Goal: Task Accomplishment & Management: Manage account settings

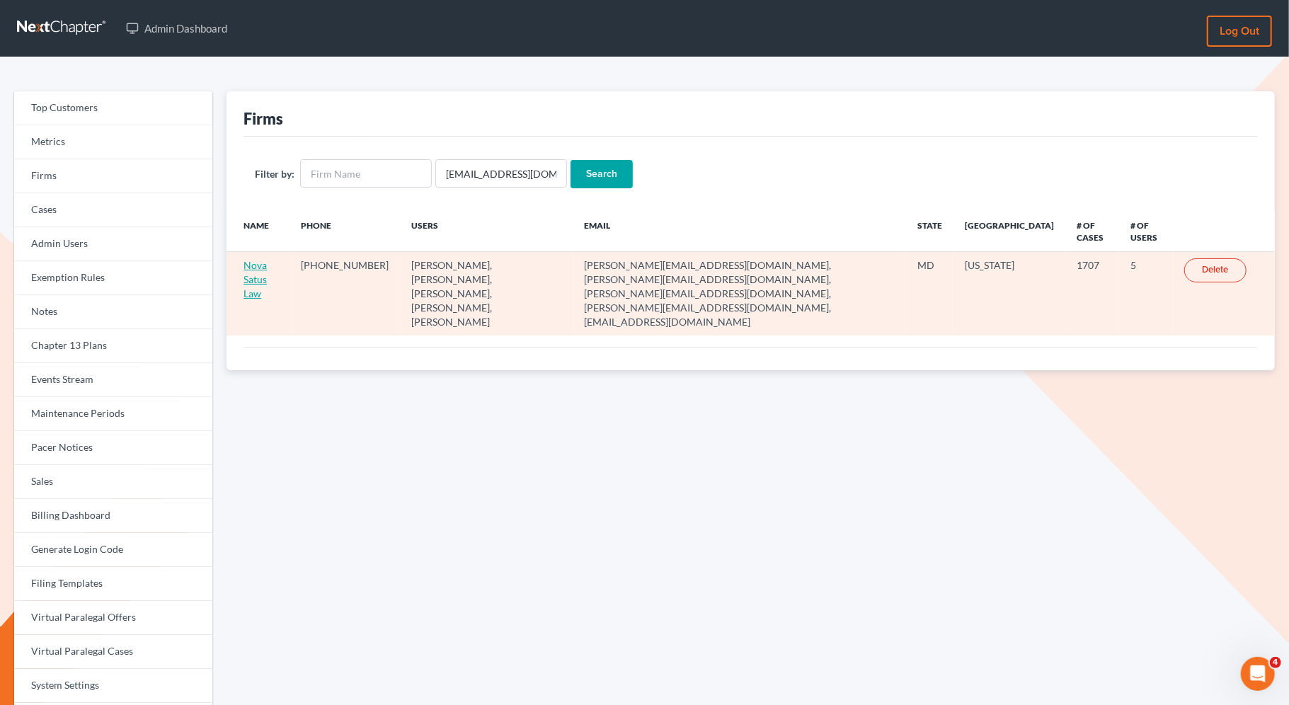
click at [259, 283] on link "Nova Satus Law" at bounding box center [255, 279] width 23 height 40
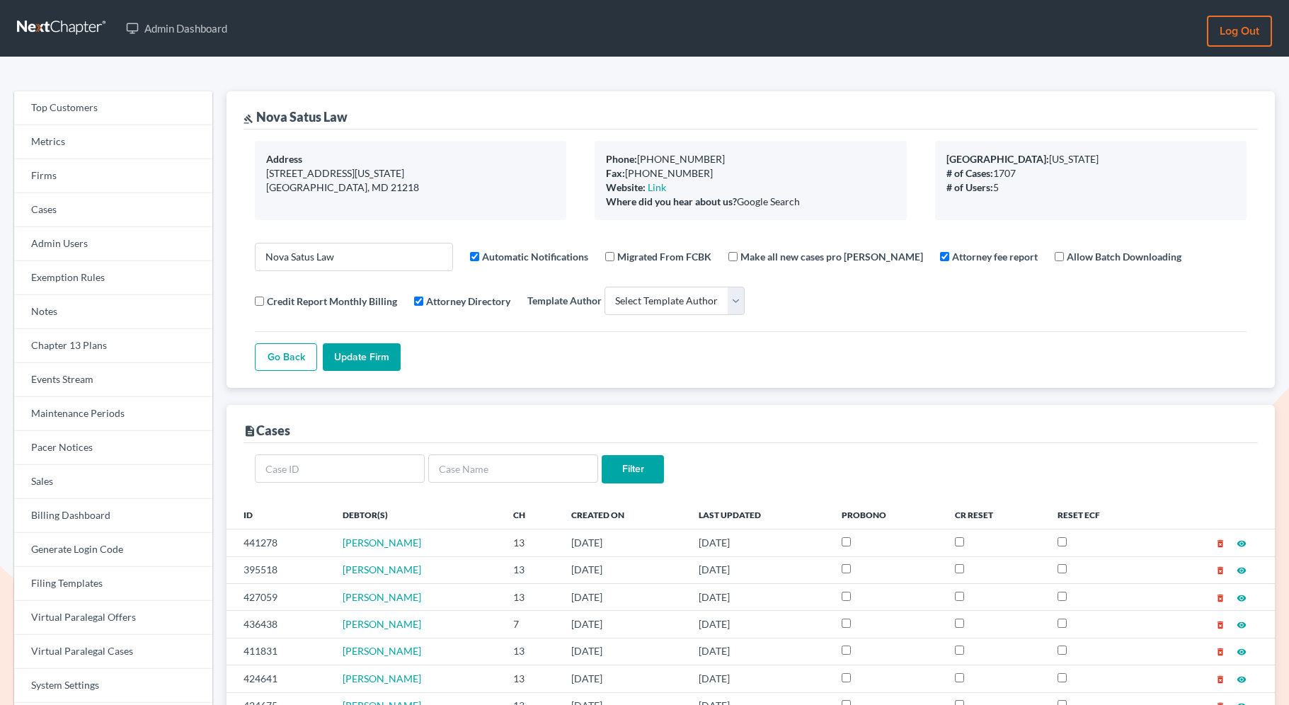
select select
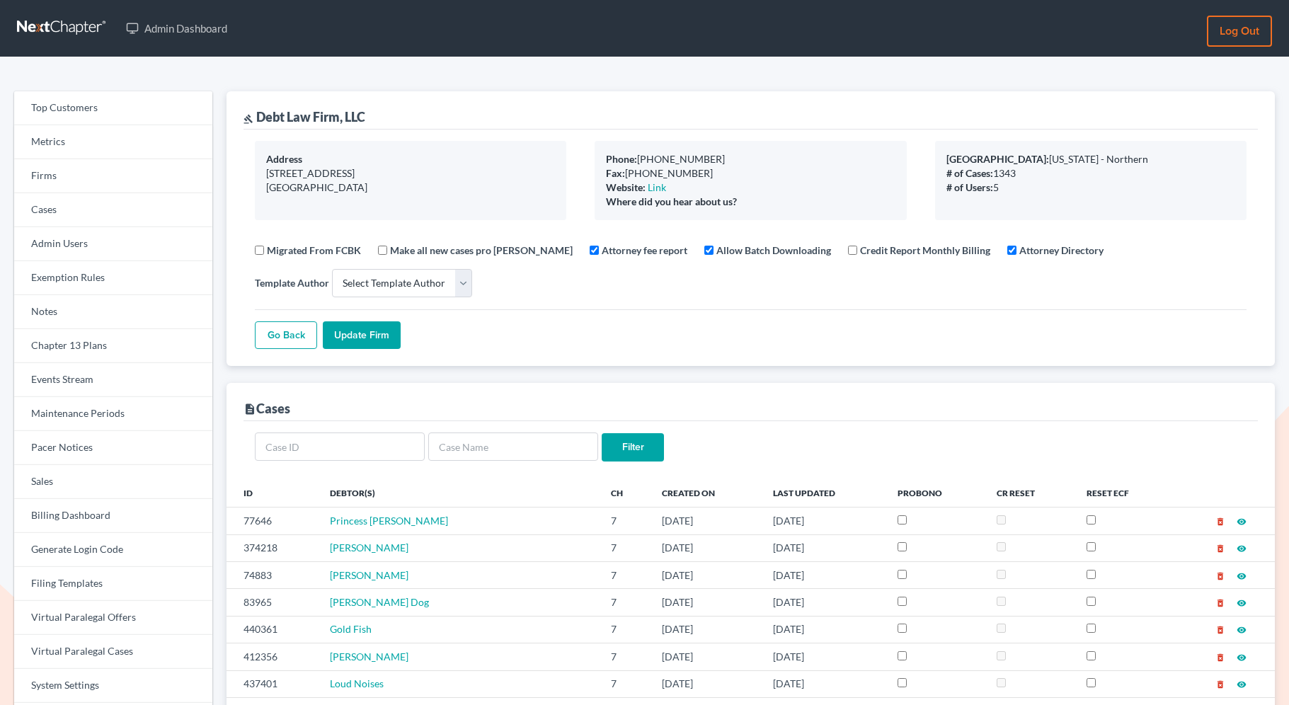
select select
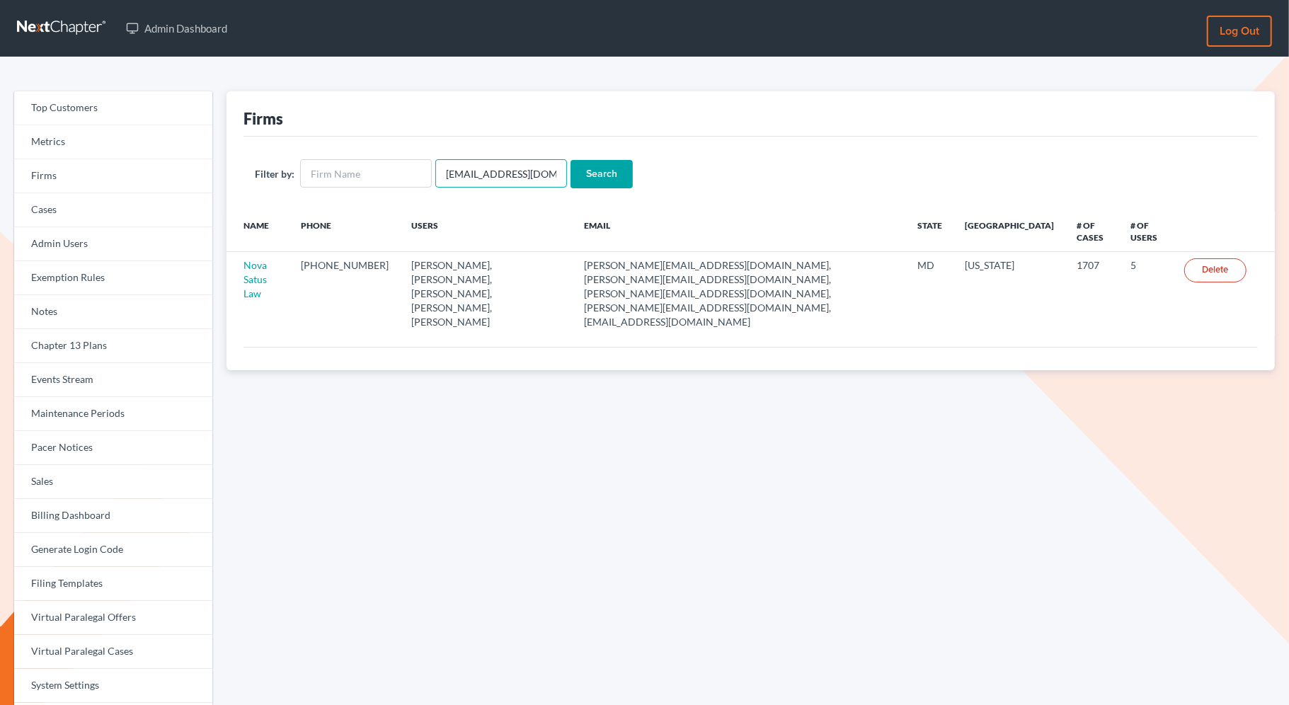
drag, startPoint x: 452, startPoint y: 173, endPoint x: 518, endPoint y: 175, distance: 66.6
click at [518, 175] on input "emabuena@gmail.com" at bounding box center [501, 173] width 132 height 28
drag, startPoint x: 544, startPoint y: 175, endPoint x: 434, endPoint y: 172, distance: 109.8
click at [435, 173] on input "emabuena@gmail.com" at bounding box center [501, 173] width 132 height 28
paste input "vpd@palmalawfirm.com"
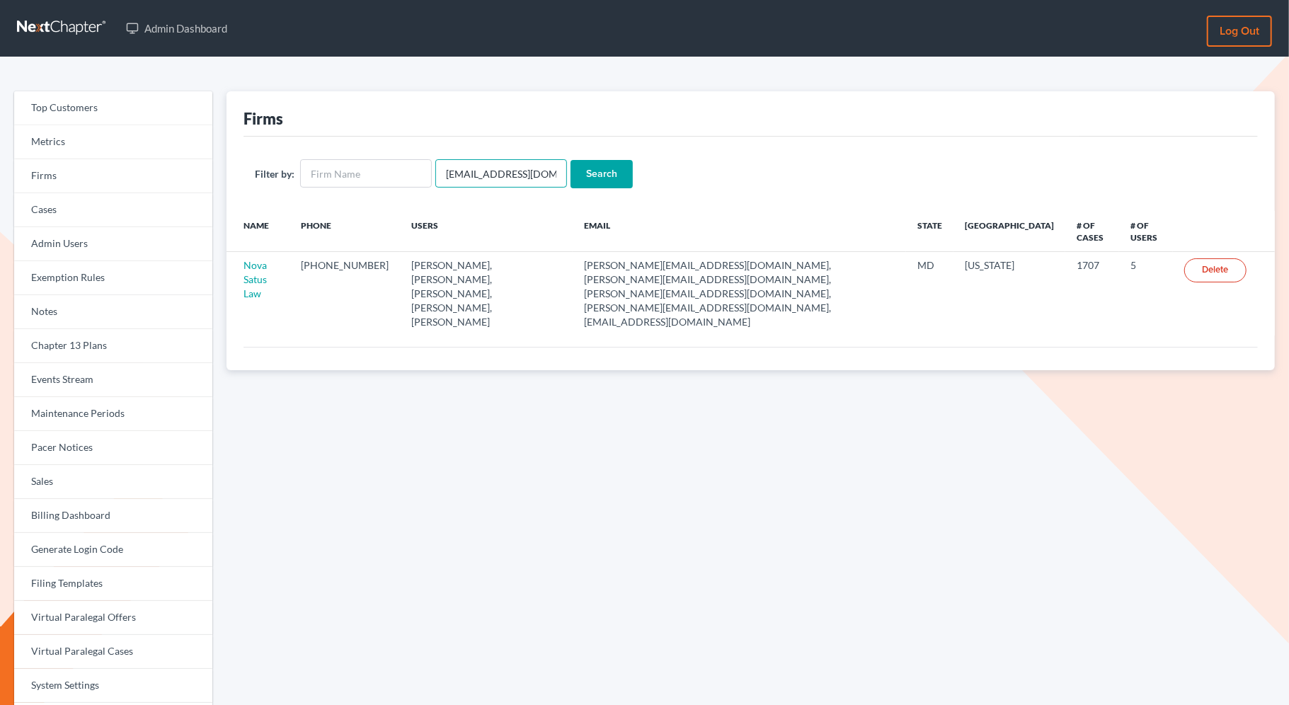
type input "vpd@palmalawfirm.com"
click at [571, 160] on input "Search" at bounding box center [602, 174] width 62 height 28
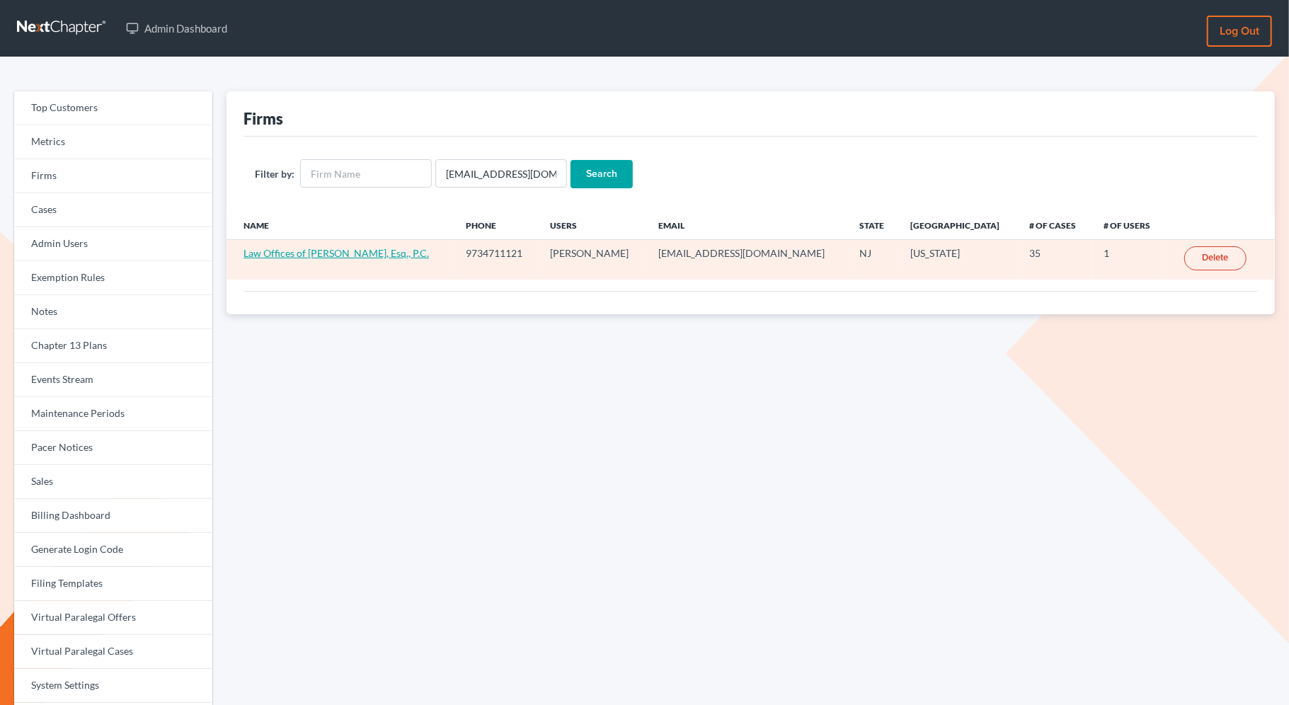
click at [310, 252] on link "Law Offices of [PERSON_NAME], Esq., P.C." at bounding box center [336, 253] width 185 height 12
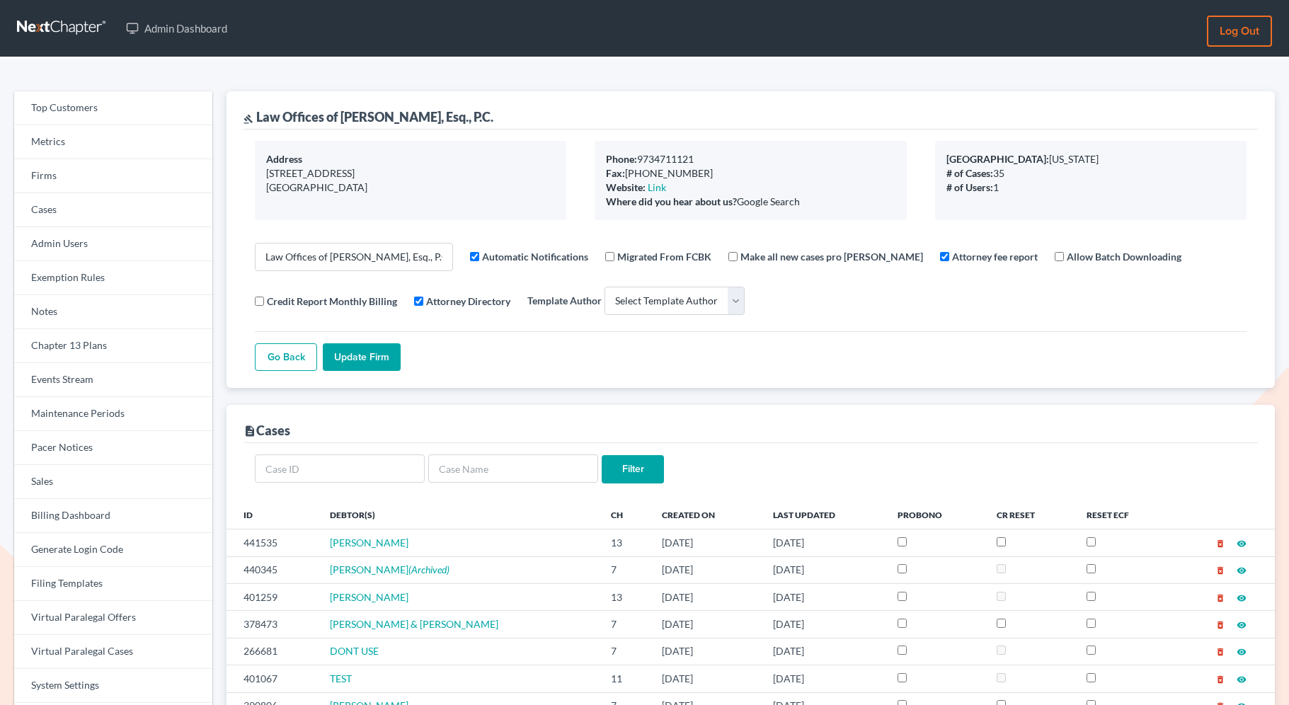
select select
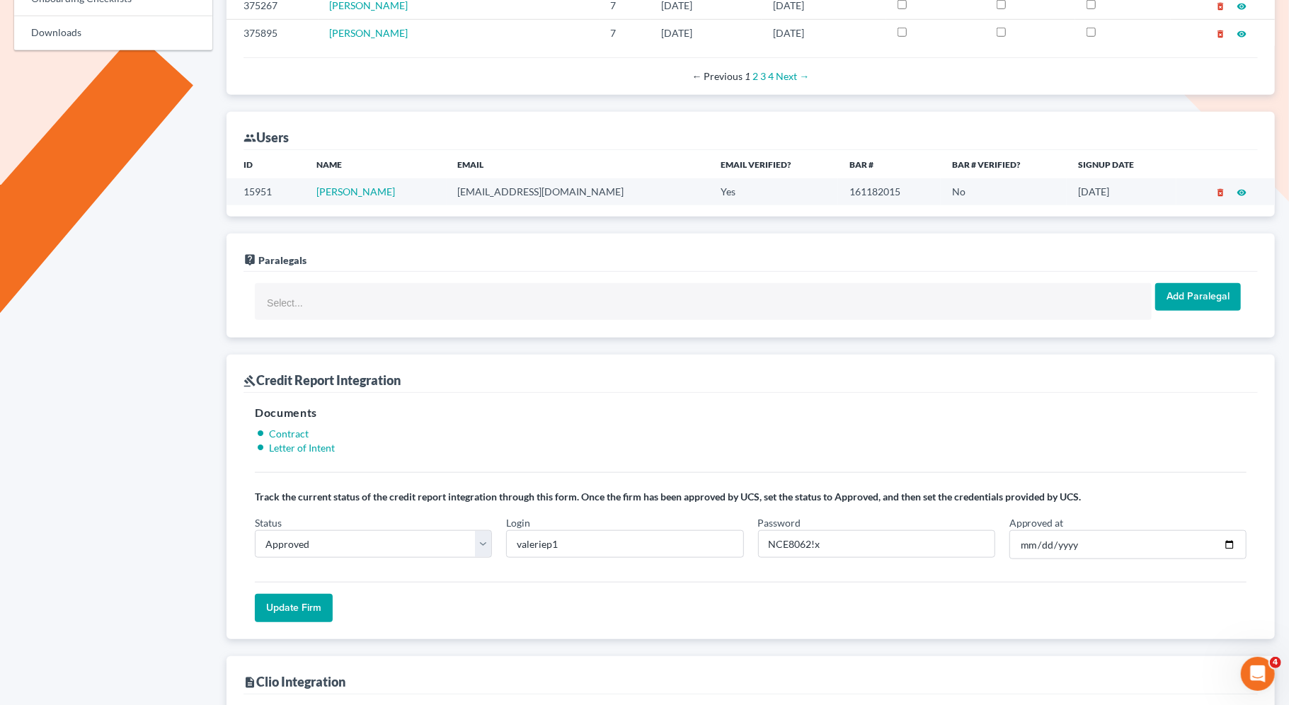
scroll to position [965, 0]
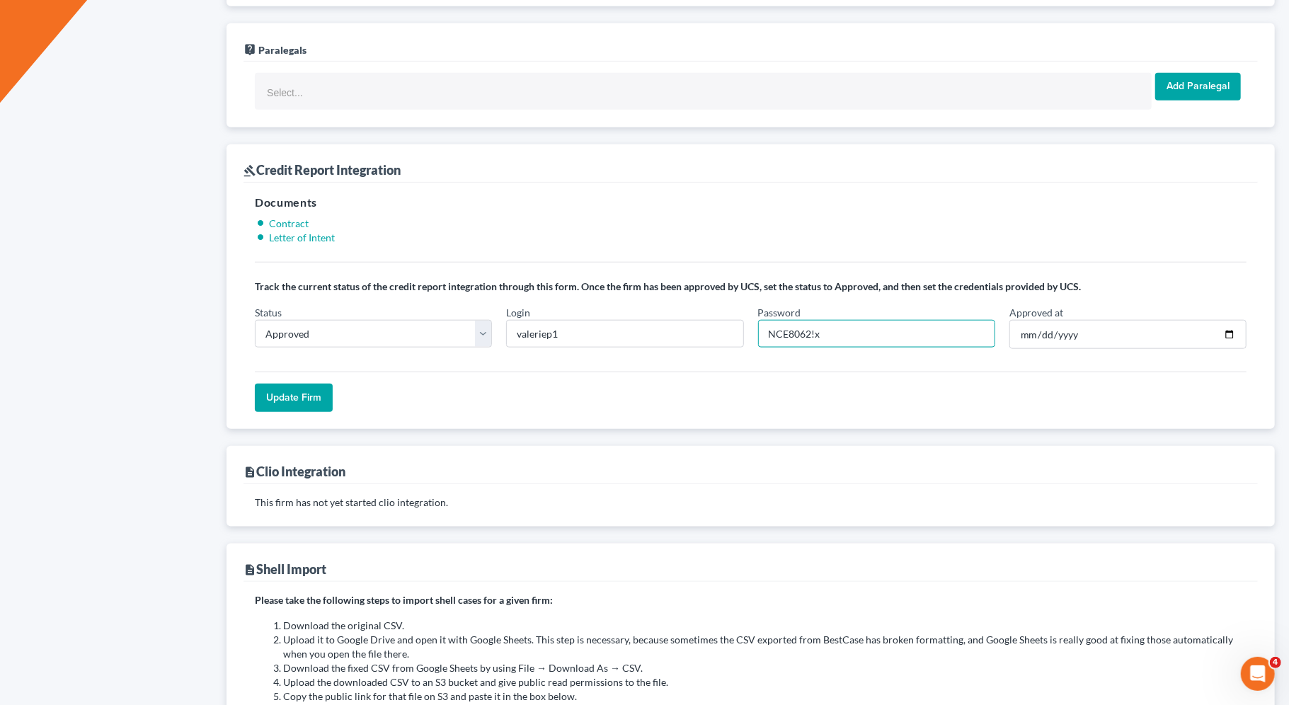
drag, startPoint x: 811, startPoint y: 330, endPoint x: 746, endPoint y: 327, distance: 65.2
click at [746, 327] on div "Status In Progress Not Approved Approved Retry Login valeriep1 Password NCE8062…" at bounding box center [751, 333] width 1006 height 56
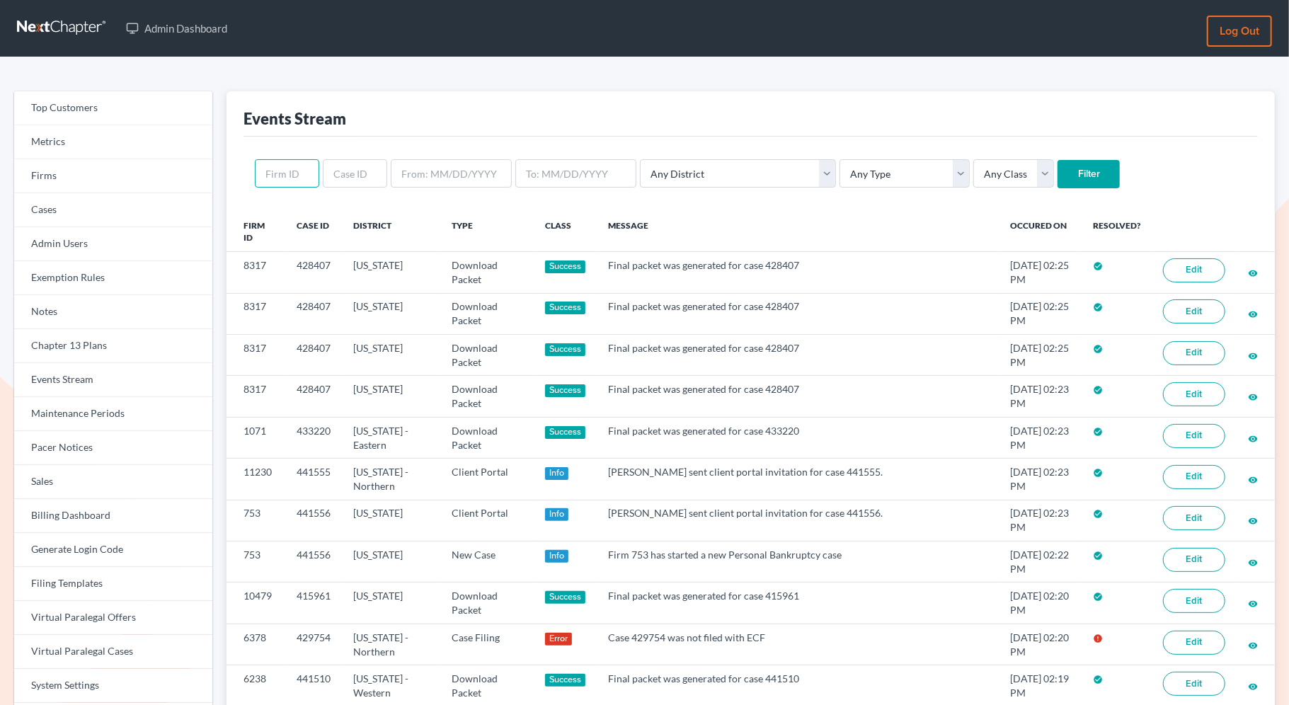
click at [295, 173] on input "text" at bounding box center [287, 173] width 64 height 28
paste input "8720"
type input "8720"
click at [1058, 176] on input "Filter" at bounding box center [1089, 174] width 62 height 28
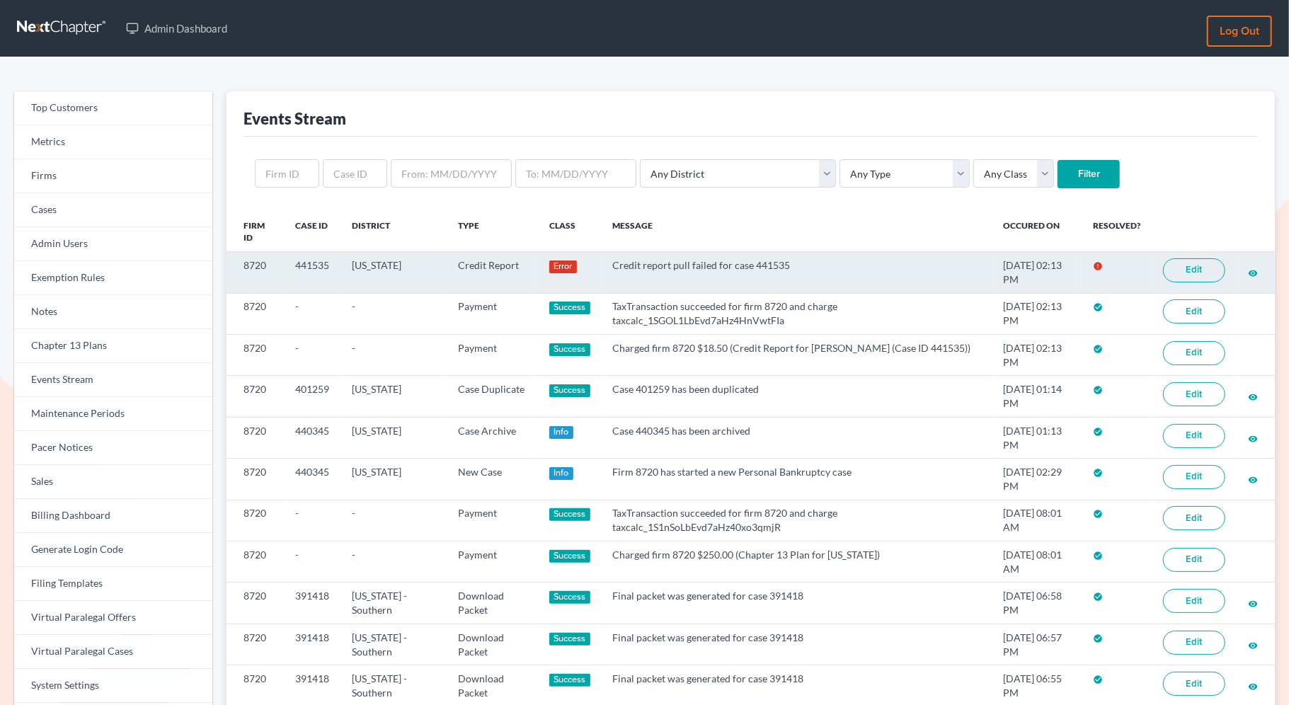
click at [1197, 272] on link "Edit" at bounding box center [1194, 270] width 62 height 24
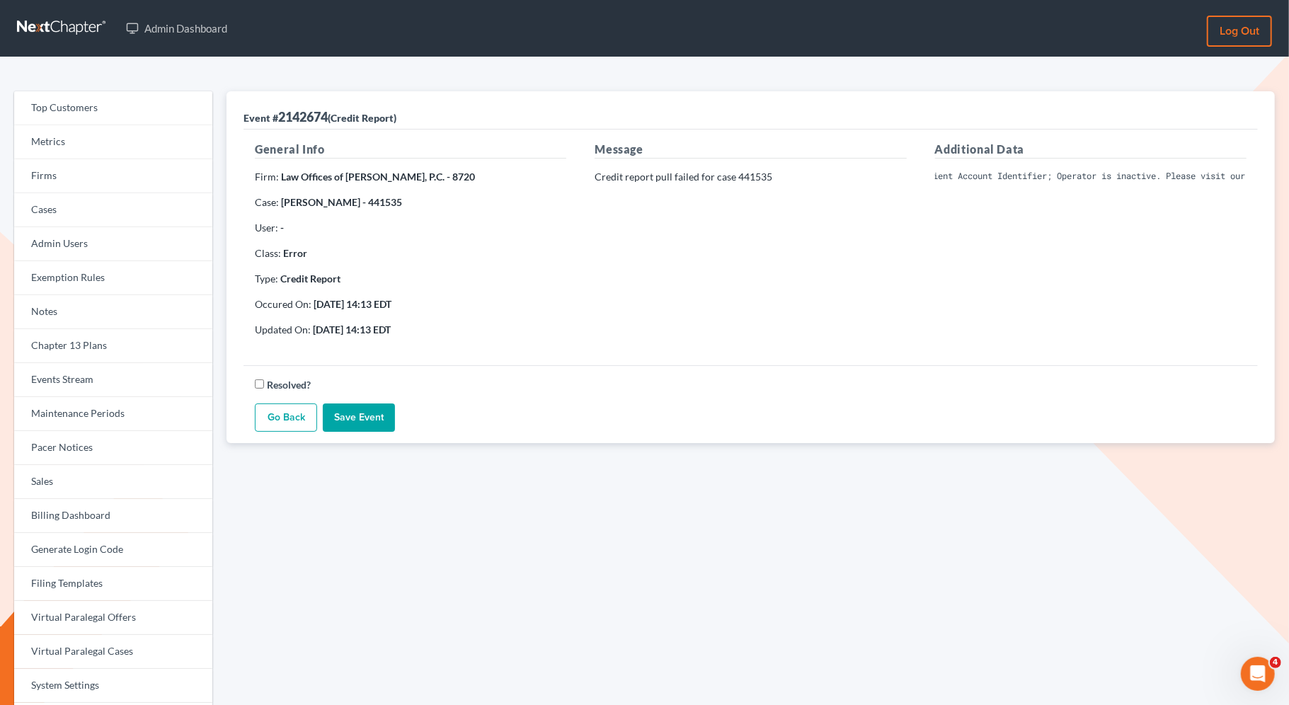
drag, startPoint x: 463, startPoint y: 181, endPoint x: 282, endPoint y: 179, distance: 181.3
click at [282, 179] on strong "Law Offices of Nicholas J. Palma, Esq., P.C. - 8720" at bounding box center [378, 177] width 194 height 12
copy strong "Law Offices of Nicholas J. Palma, Esq., P.C."
click at [1012, 344] on div "Additional Data Invalid Client Account Identifier; Operator is inactive. Please…" at bounding box center [1091, 244] width 340 height 207
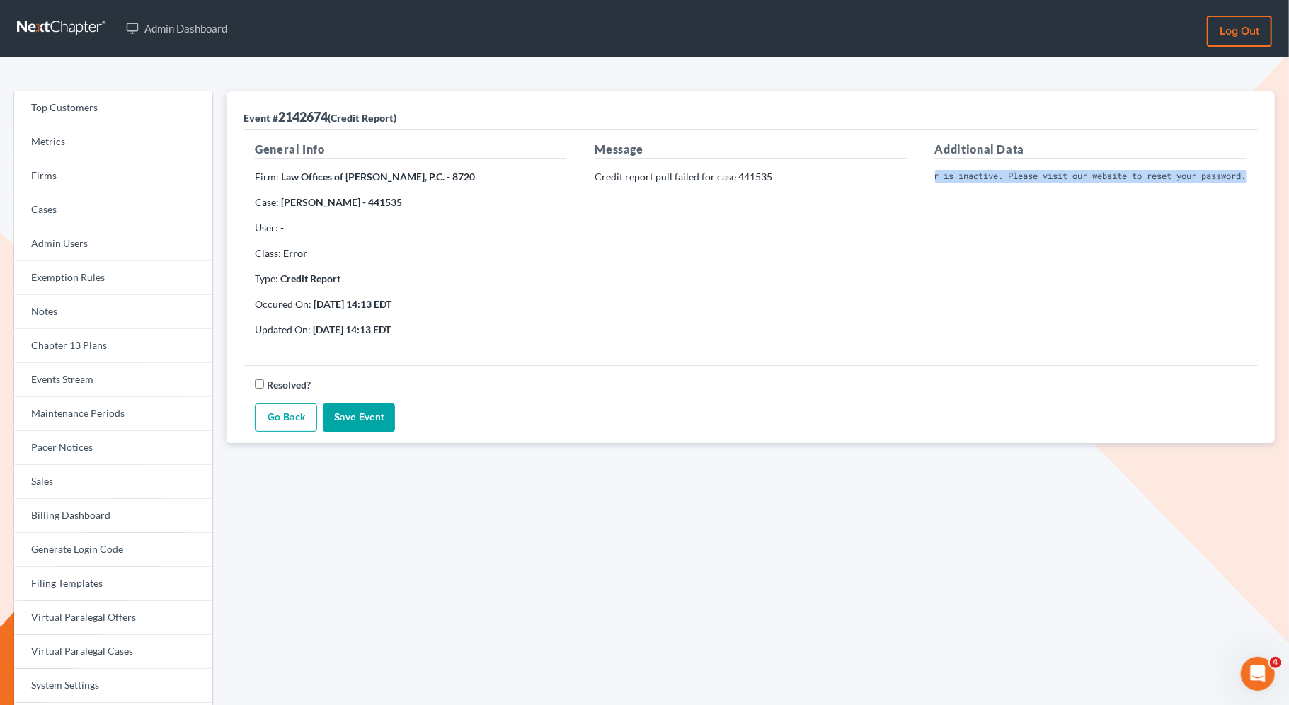
drag, startPoint x: 937, startPoint y: 177, endPoint x: 1269, endPoint y: 173, distance: 332.1
click at [1269, 173] on div "Event # 2142674 (Credit Report) General Info Firm: Law Offices of Nicholas J. P…" at bounding box center [751, 267] width 1049 height 352
copy pre "Invalid Client Account Identifier; Operator is inactive. Please visit our websi…"
click at [97, 185] on link "Firms" at bounding box center [113, 176] width 198 height 34
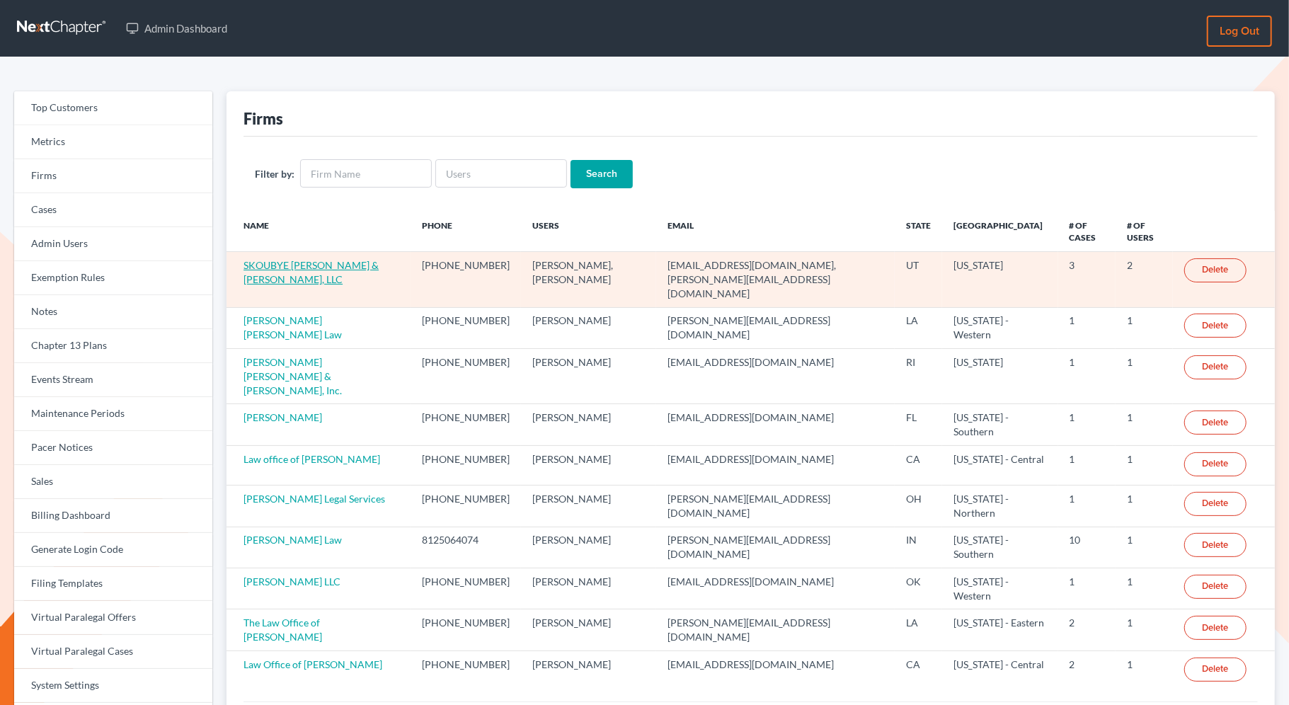
click at [361, 265] on link "SKOUBYE [PERSON_NAME] & [PERSON_NAME], LLC" at bounding box center [311, 272] width 135 height 26
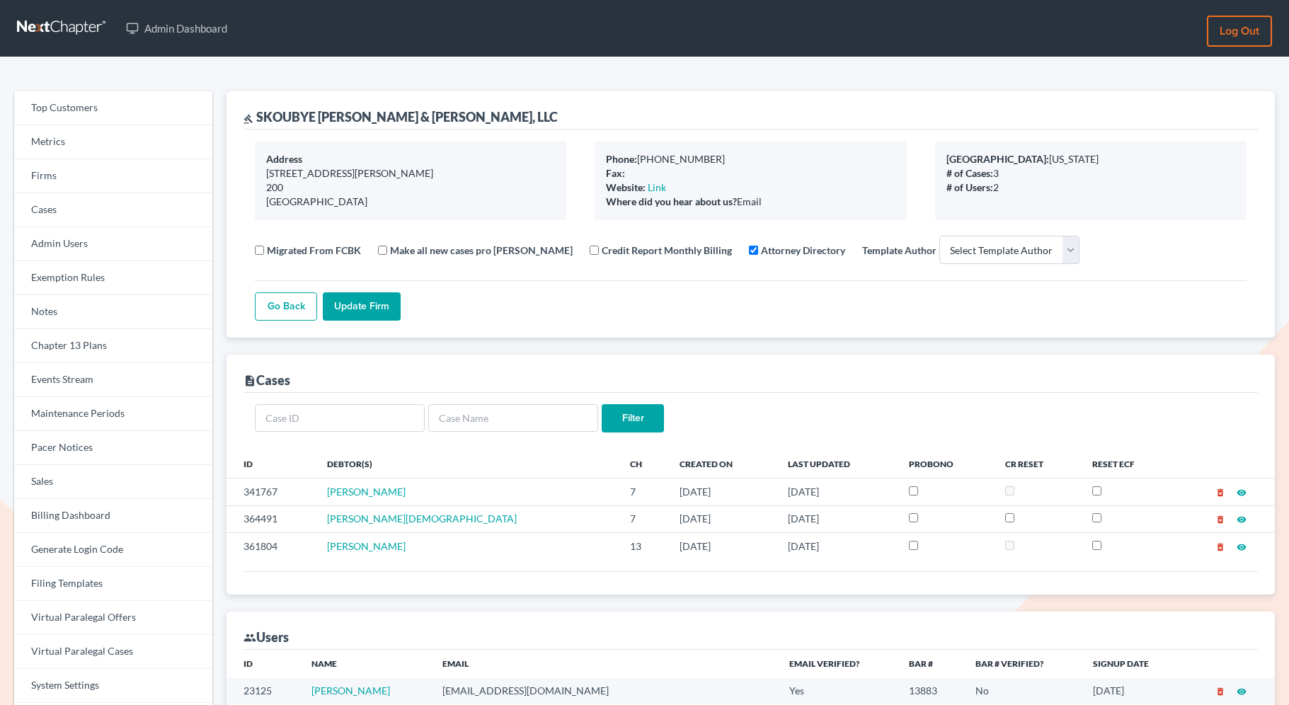
select select
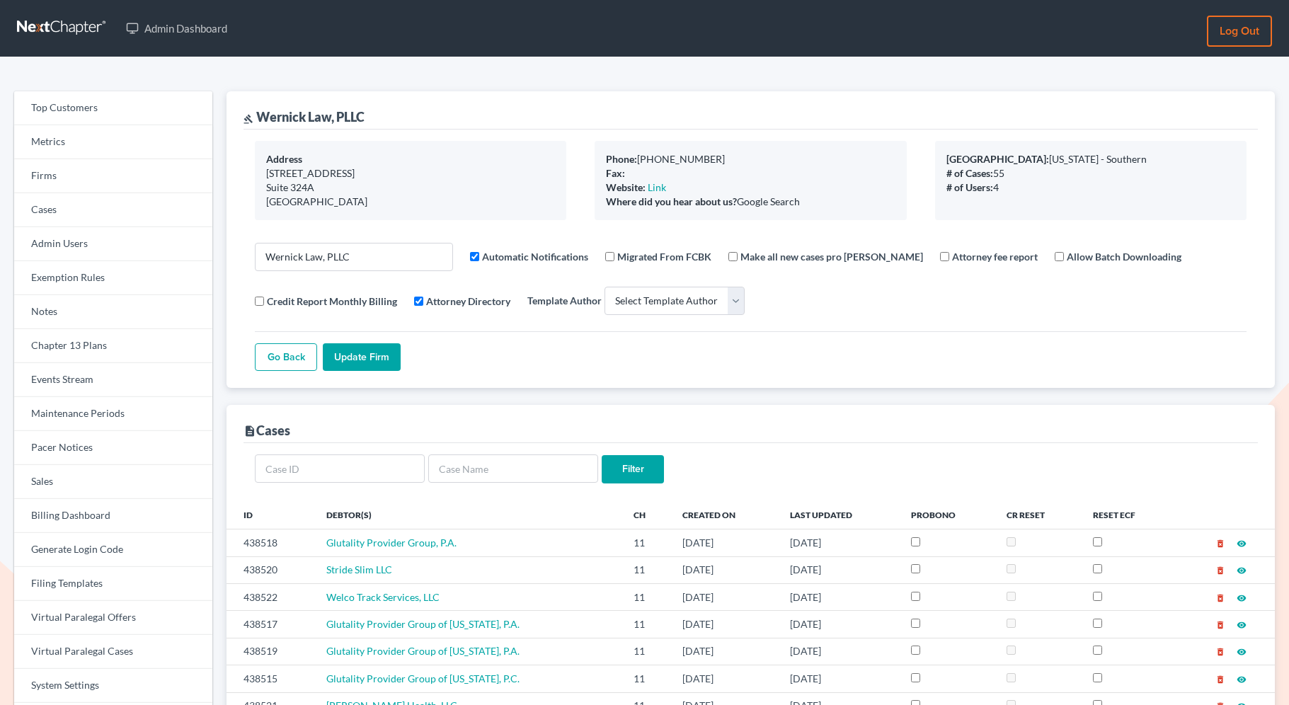
select select
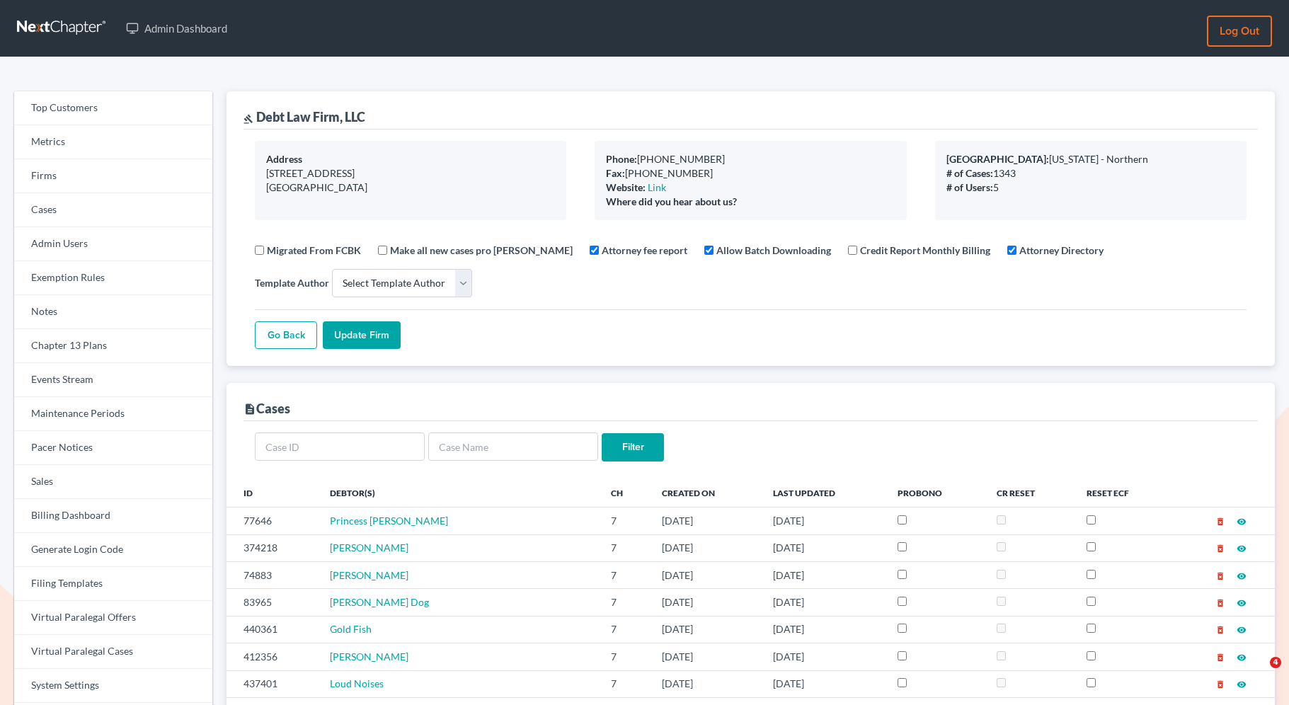
select select
